Goal: Task Accomplishment & Management: Complete application form

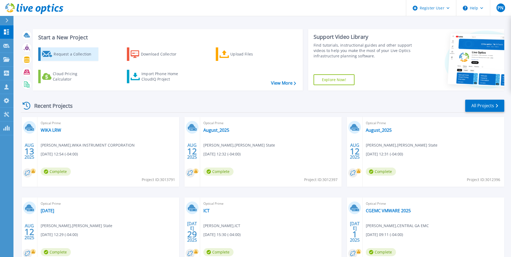
click at [82, 57] on div "Request a Collection" at bounding box center [75, 54] width 43 height 11
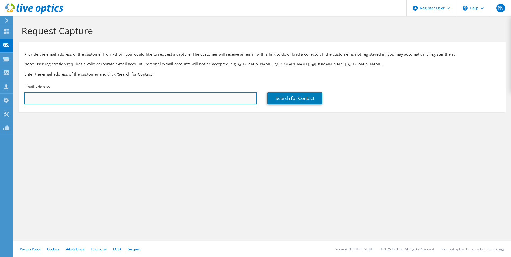
click at [186, 98] on input "text" at bounding box center [140, 98] width 233 height 12
paste input "[PERSON_NAME][EMAIL_ADDRESS][DOMAIN_NAME]"
type input "[PERSON_NAME][EMAIL_ADDRESS][DOMAIN_NAME]"
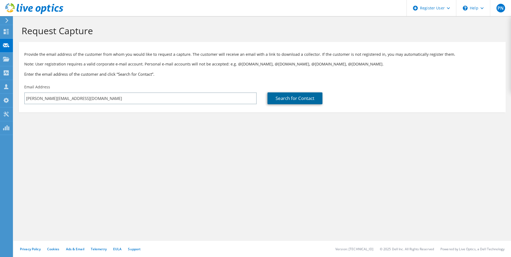
click at [298, 97] on link "Search for Contact" at bounding box center [295, 98] width 55 height 12
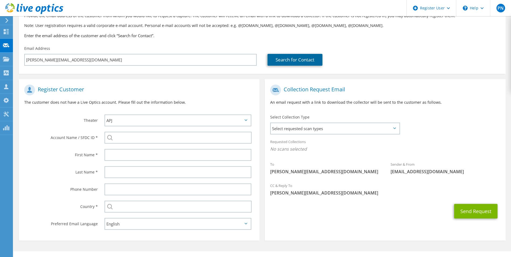
scroll to position [49, 0]
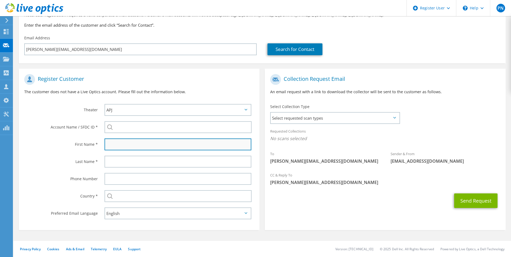
click at [157, 142] on input "text" at bounding box center [178, 145] width 147 height 12
type input "[PERSON_NAME]"
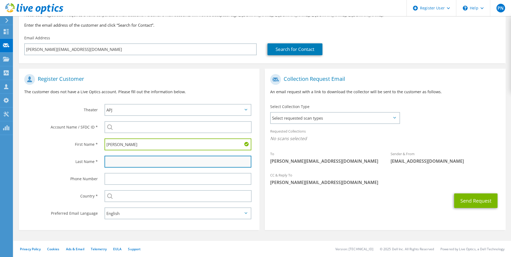
click at [159, 157] on input "text" at bounding box center [178, 162] width 147 height 12
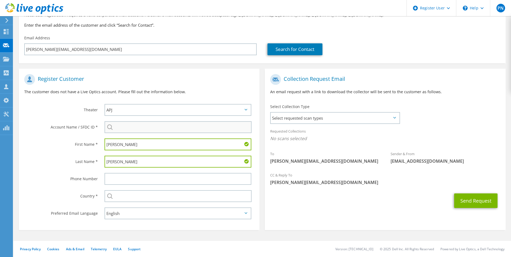
type input "[PERSON_NAME]"
click at [138, 126] on input "search" at bounding box center [178, 127] width 147 height 12
type input "p"
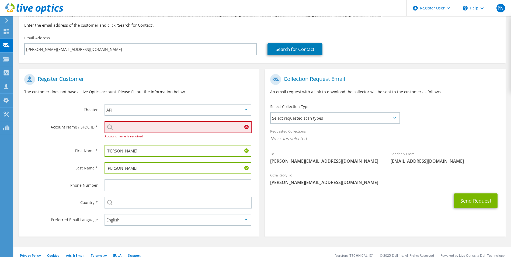
paste input "595680483"
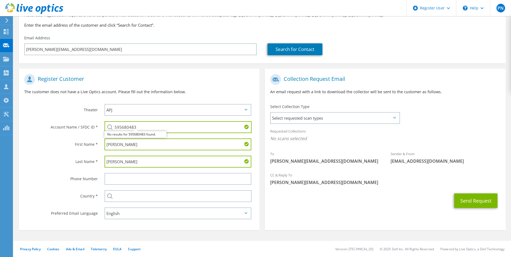
type input "595680483"
click at [67, 149] on div "First Name *" at bounding box center [59, 144] width 80 height 17
click at [232, 226] on section "Register Customer The customer does not have a Live Optics account. Please fill…" at bounding box center [139, 149] width 241 height 161
click at [338, 114] on span "Select requested scan types" at bounding box center [335, 118] width 128 height 11
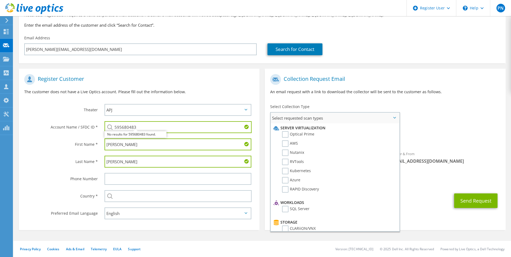
click at [280, 134] on li "Optical Prime" at bounding box center [334, 135] width 124 height 9
click at [282, 135] on li "Optical Prime" at bounding box center [334, 135] width 124 height 9
click at [285, 135] on label "Optical Prime" at bounding box center [298, 134] width 32 height 6
click at [0, 0] on input "Optical Prime" at bounding box center [0, 0] width 0 height 0
click at [394, 117] on icon at bounding box center [395, 118] width 3 height 2
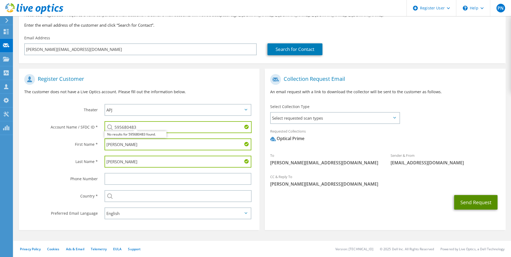
click at [474, 201] on button "Send Request" at bounding box center [476, 202] width 43 height 15
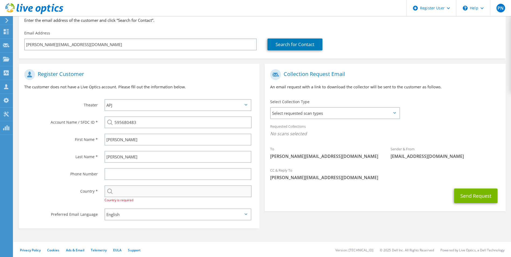
scroll to position [55, 0]
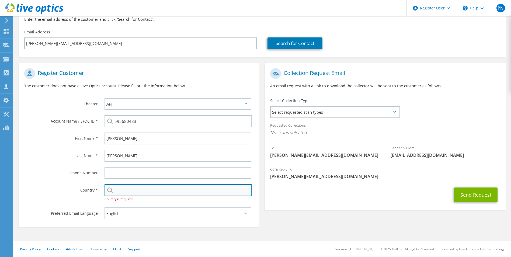
click at [160, 191] on input "text" at bounding box center [178, 190] width 147 height 12
type input "[GEOGRAPHIC_DATA]"
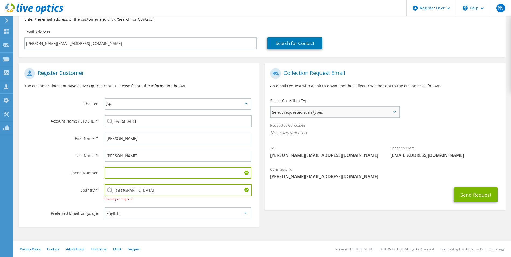
click at [327, 116] on span "Select requested scan types" at bounding box center [335, 112] width 128 height 11
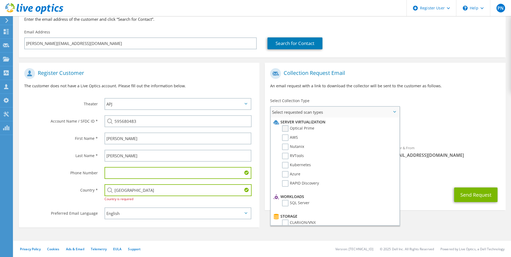
click at [284, 127] on label "Optical Prime" at bounding box center [298, 128] width 32 height 6
click at [0, 0] on input "Optical Prime" at bounding box center [0, 0] width 0 height 0
click at [396, 113] on span "Select requested scan types" at bounding box center [335, 112] width 128 height 11
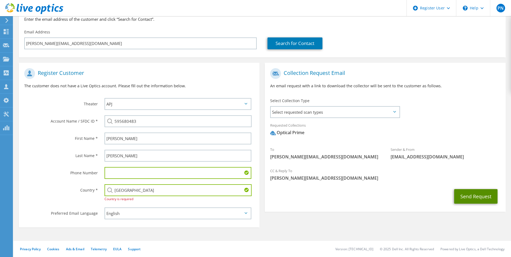
click at [459, 194] on button "Send Request" at bounding box center [476, 196] width 43 height 15
